Goal: Information Seeking & Learning: Learn about a topic

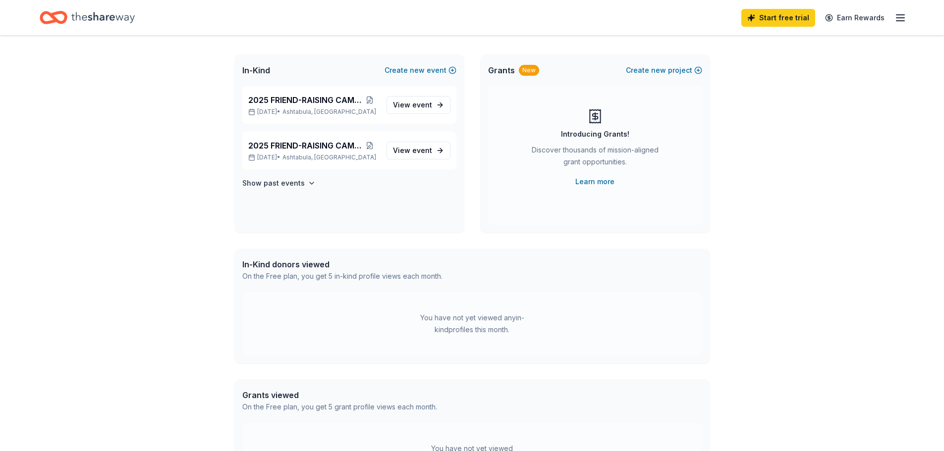
scroll to position [50, 0]
click at [902, 21] on line "button" at bounding box center [900, 21] width 8 height 0
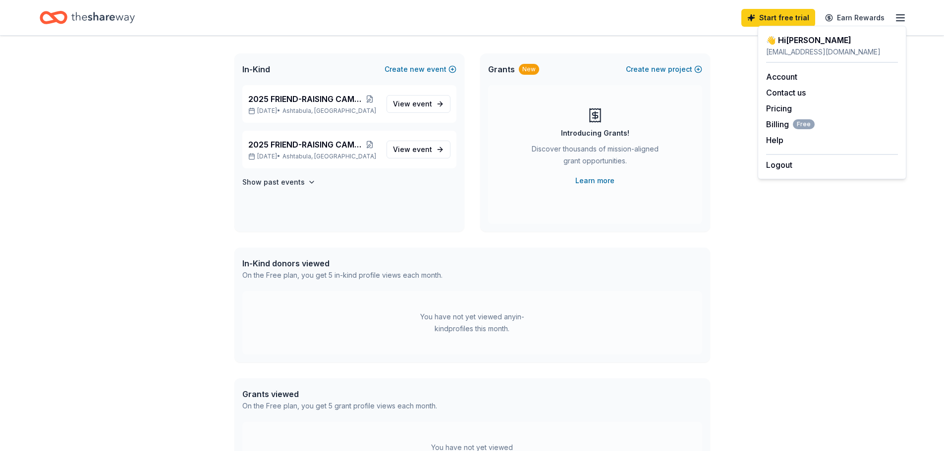
click at [744, 213] on div "👋 Hi Vanessa In-Kind Create new event 2025 FRIEND-RAISING CAMPAIGN Oct 04, 2025…" at bounding box center [472, 265] width 944 height 559
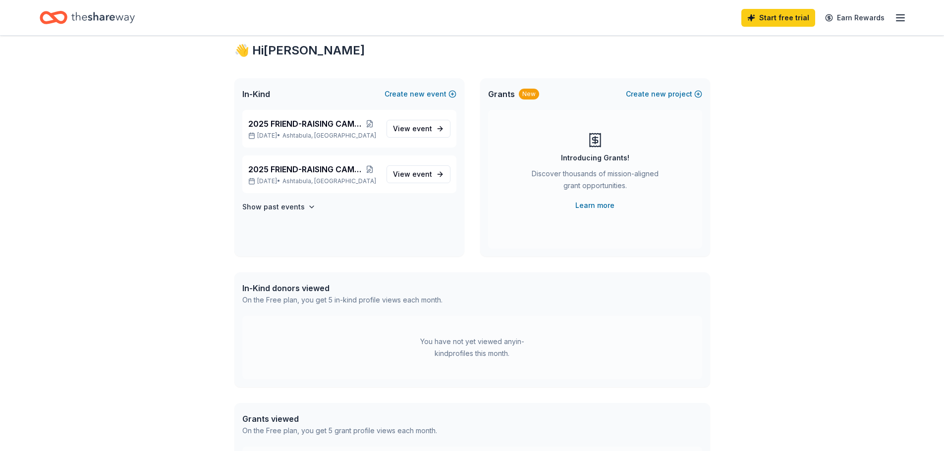
scroll to position [0, 0]
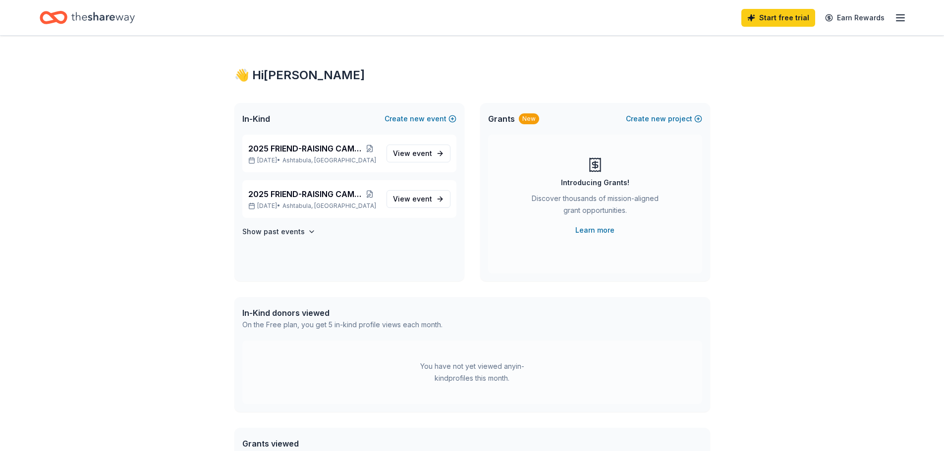
click at [905, 20] on icon "button" at bounding box center [901, 18] width 12 height 12
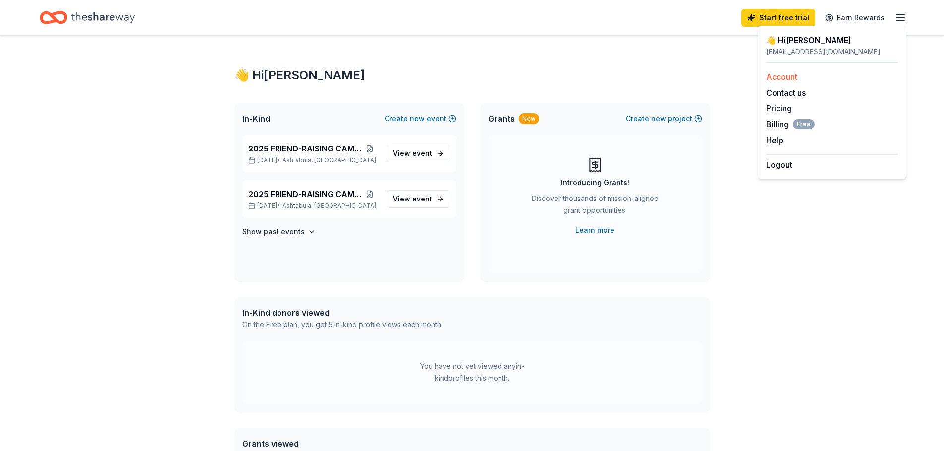
click at [777, 79] on link "Account" at bounding box center [781, 77] width 31 height 10
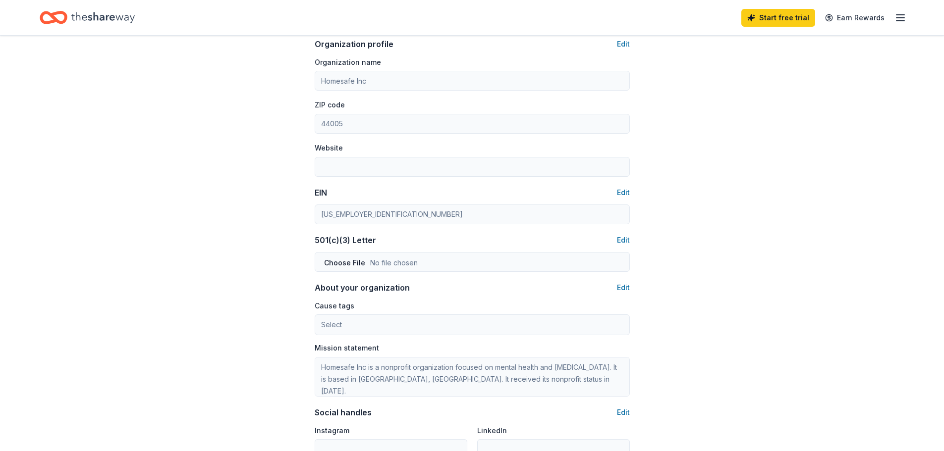
scroll to position [540, 0]
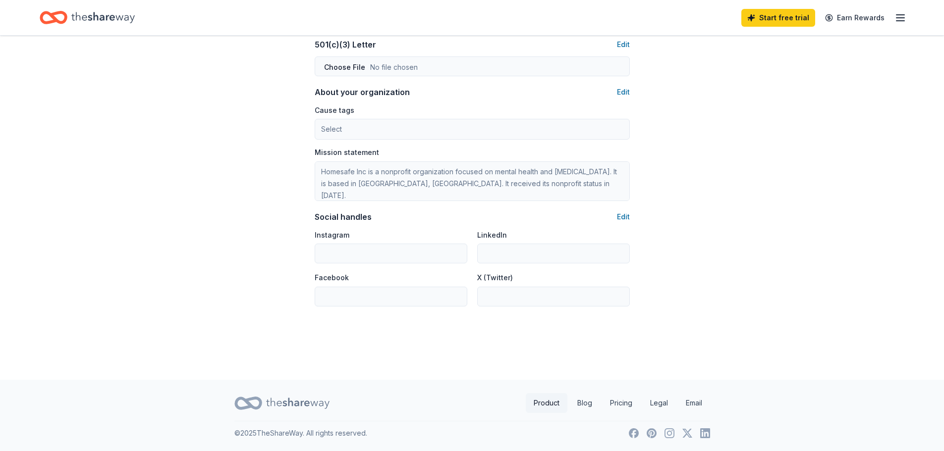
click at [547, 406] on link "Product" at bounding box center [547, 403] width 42 height 20
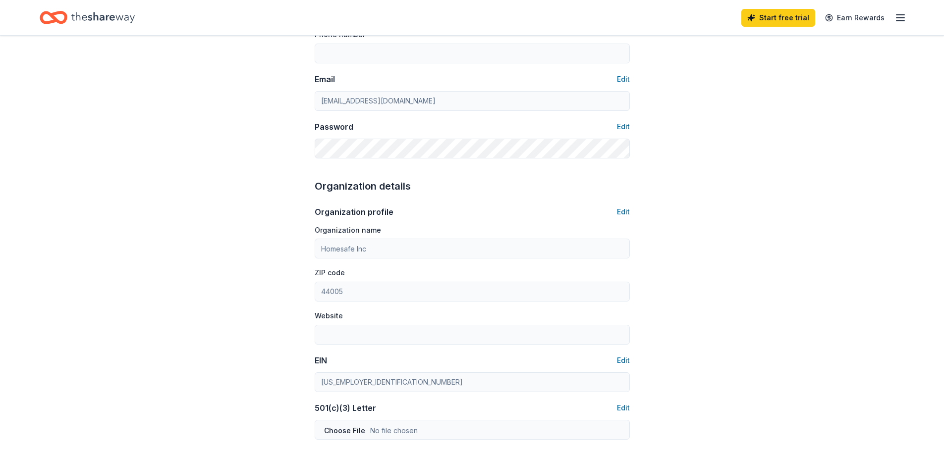
scroll to position [0, 0]
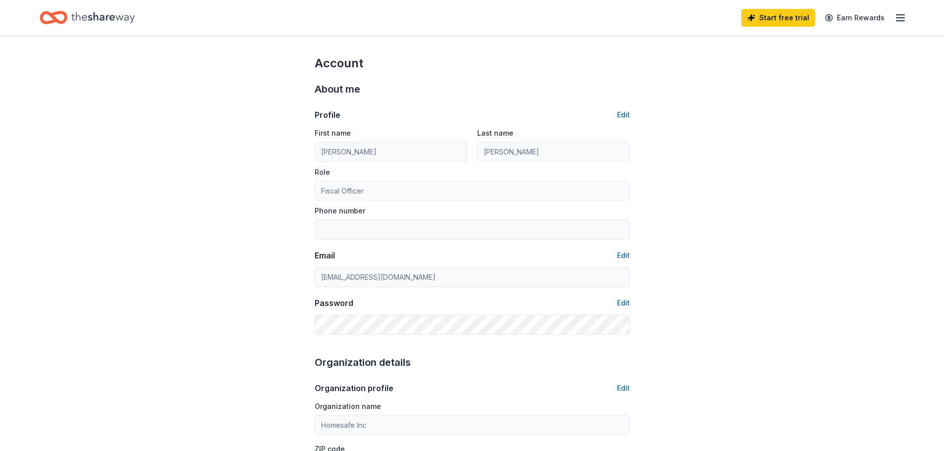
click at [94, 17] on icon "Home" at bounding box center [102, 17] width 63 height 11
click at [90, 17] on icon "Home" at bounding box center [102, 17] width 63 height 11
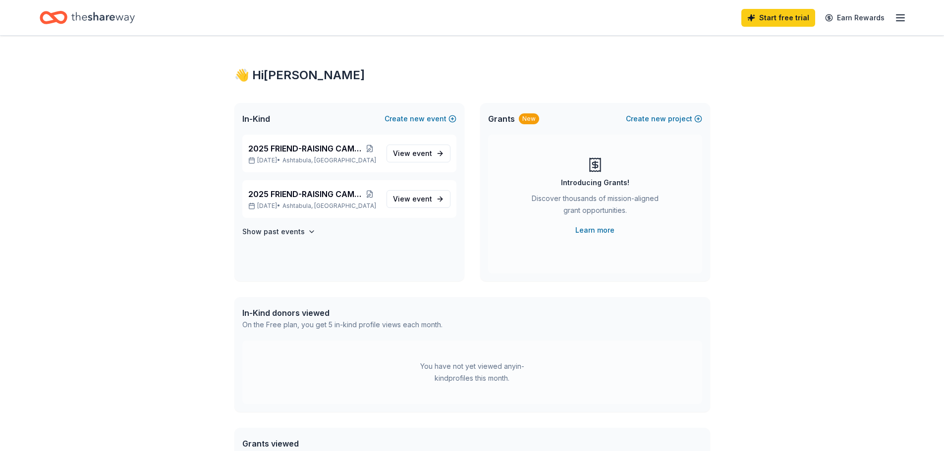
click at [897, 19] on icon "button" at bounding box center [901, 18] width 12 height 12
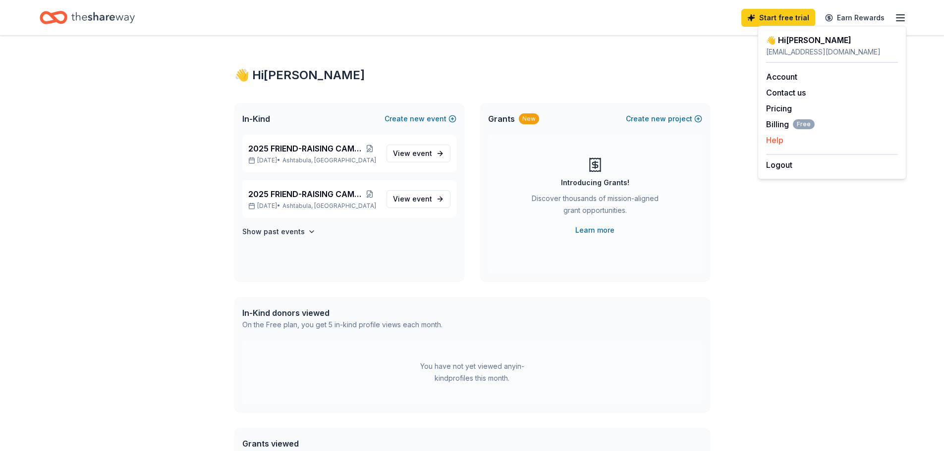
click at [780, 145] on button "Help" at bounding box center [774, 140] width 17 height 12
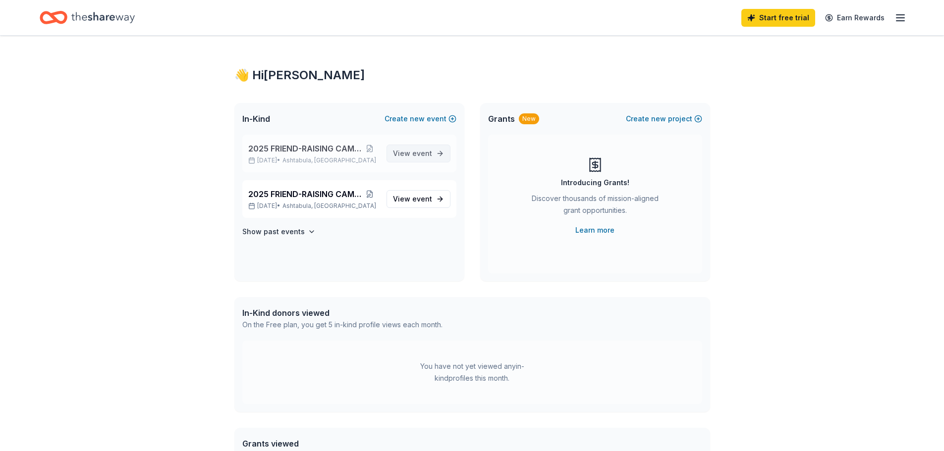
click at [402, 152] on span "View event" at bounding box center [412, 154] width 39 height 12
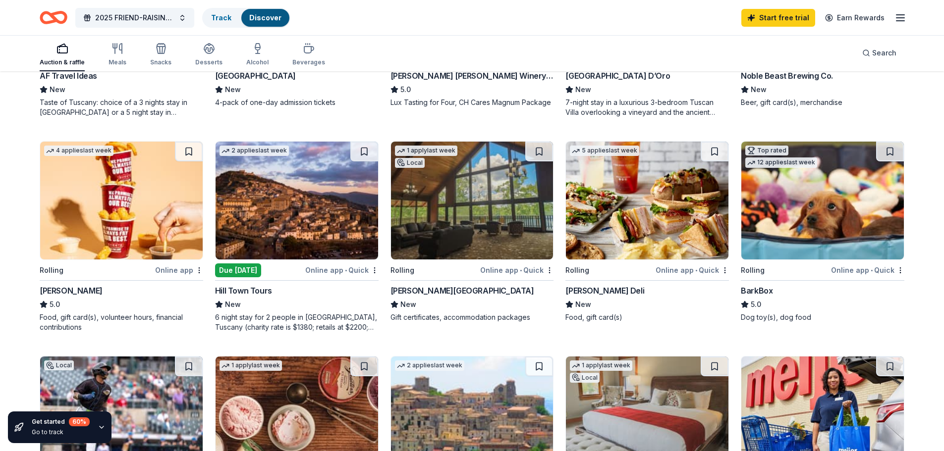
scroll to position [496, 0]
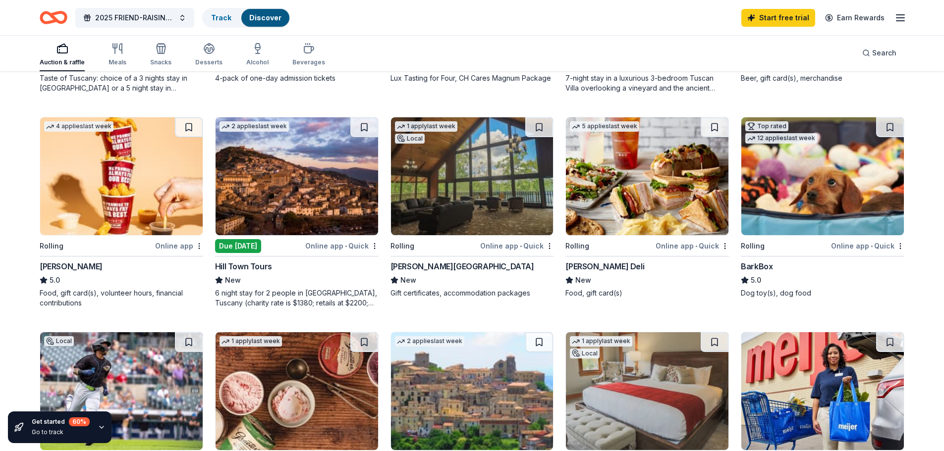
click at [288, 213] on img at bounding box center [297, 176] width 163 height 118
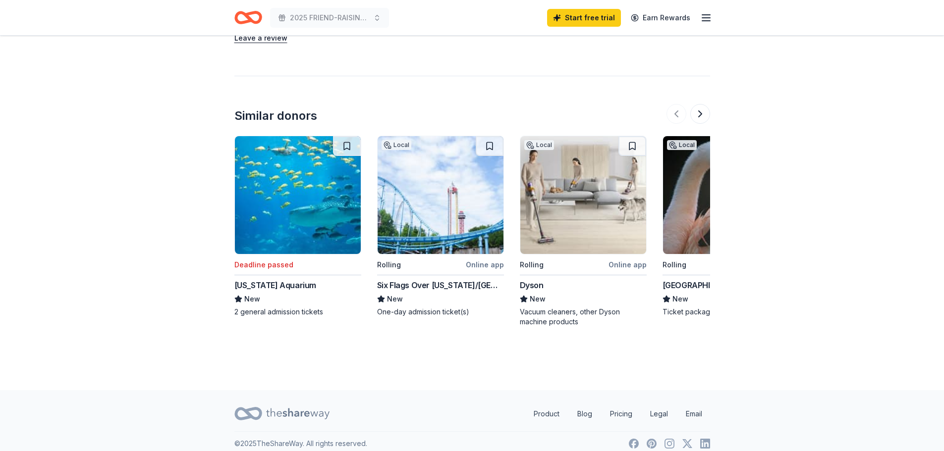
scroll to position [942, 0]
click at [697, 116] on button at bounding box center [700, 113] width 20 height 20
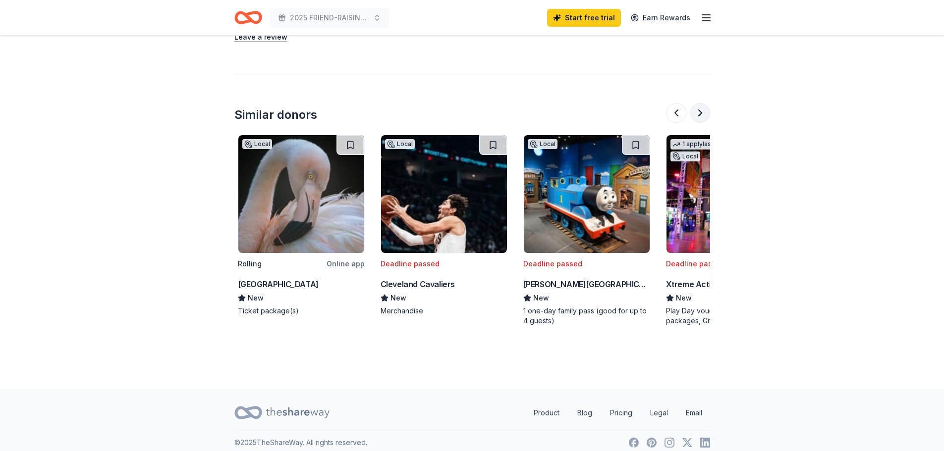
scroll to position [0, 428]
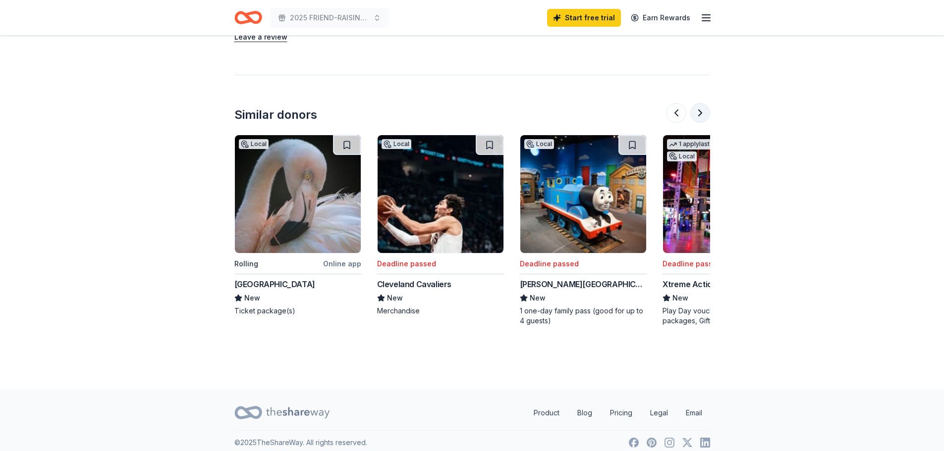
click at [697, 119] on button at bounding box center [700, 113] width 20 height 20
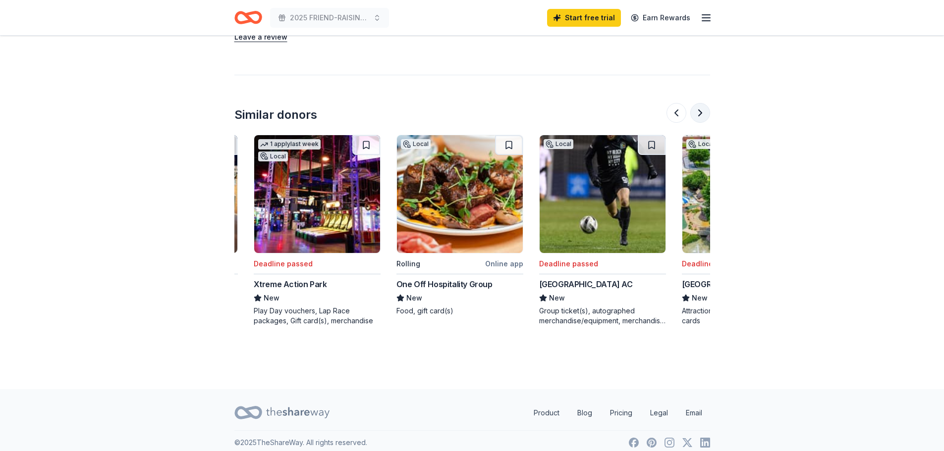
scroll to position [0, 856]
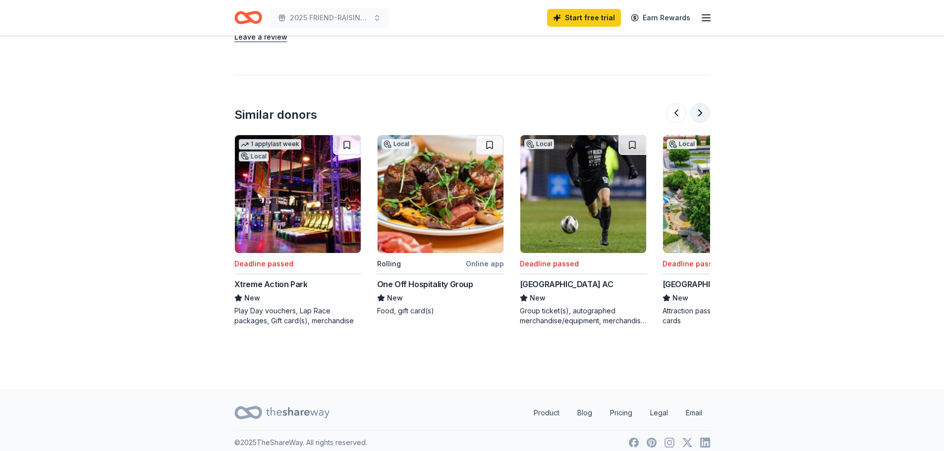
click at [697, 119] on button at bounding box center [700, 113] width 20 height 20
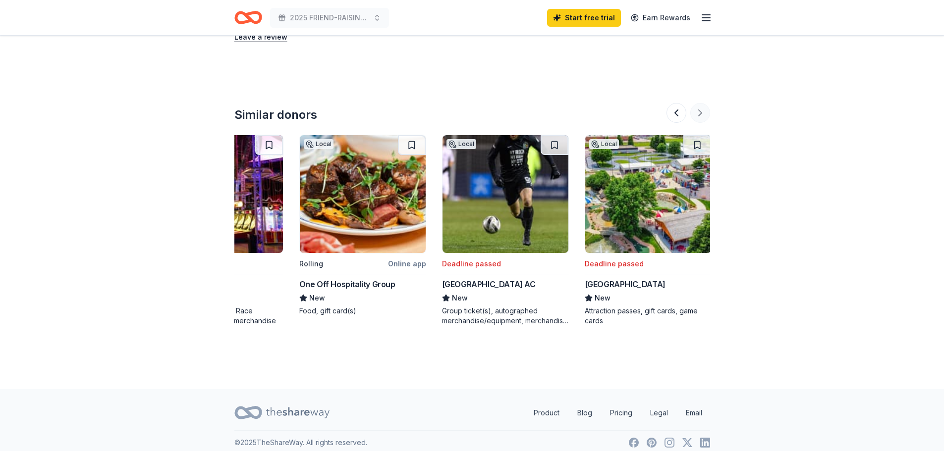
scroll to position [0, 936]
